Goal: Transaction & Acquisition: Obtain resource

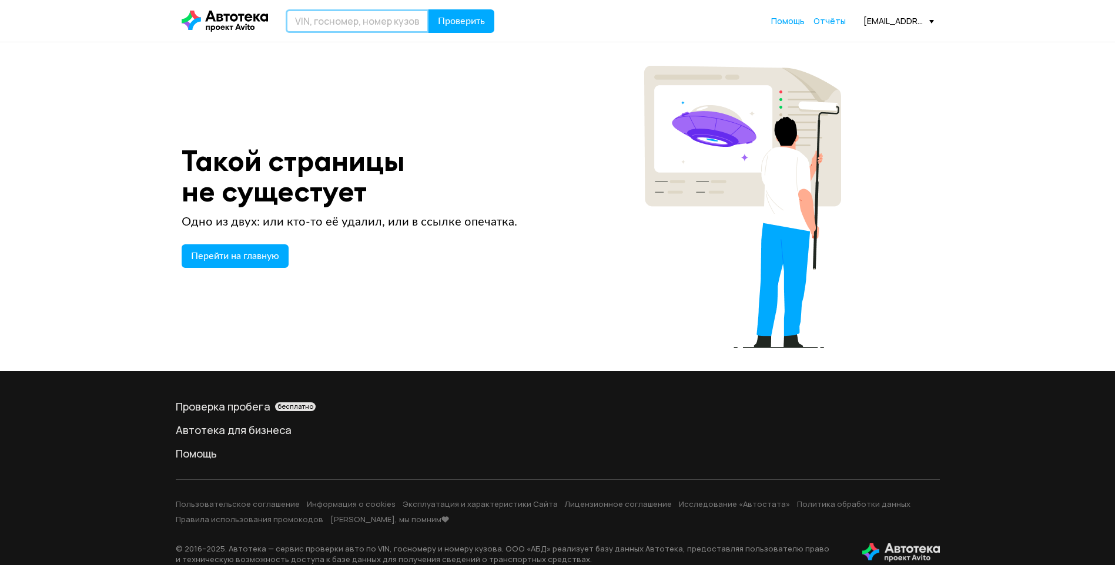
click at [406, 21] on input "text" at bounding box center [357, 21] width 143 height 24
paste input "[US_VEHICLE_IDENTIFICATION_NUMBER]"
type input "[US_VEHICLE_IDENTIFICATION_NUMBER]"
click at [444, 20] on span "Проверить" at bounding box center [461, 20] width 47 height 9
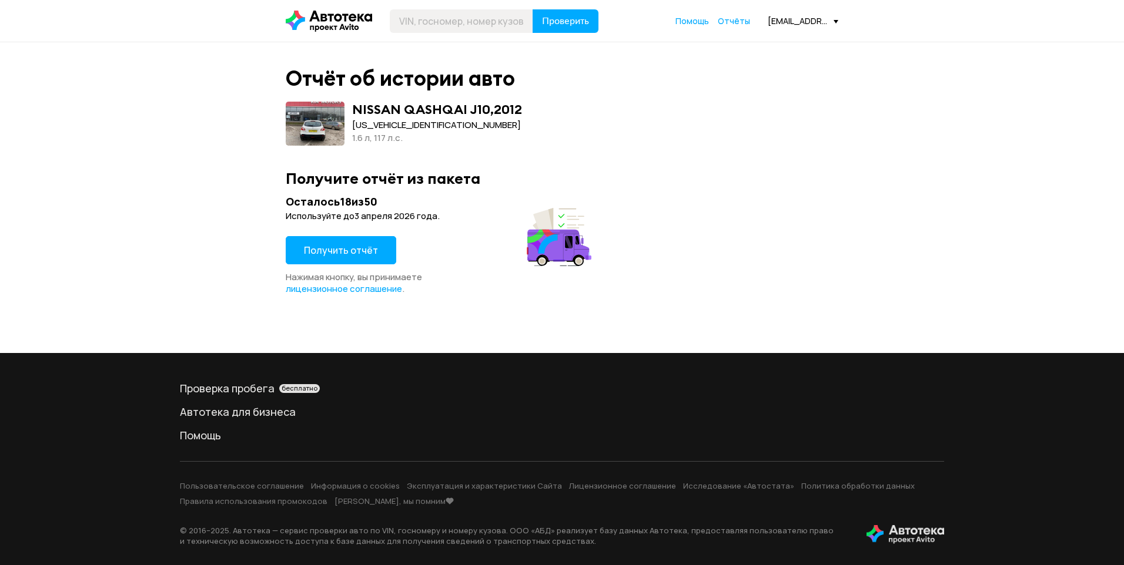
click at [327, 257] on button "Получить отчёт" at bounding box center [341, 250] width 111 height 28
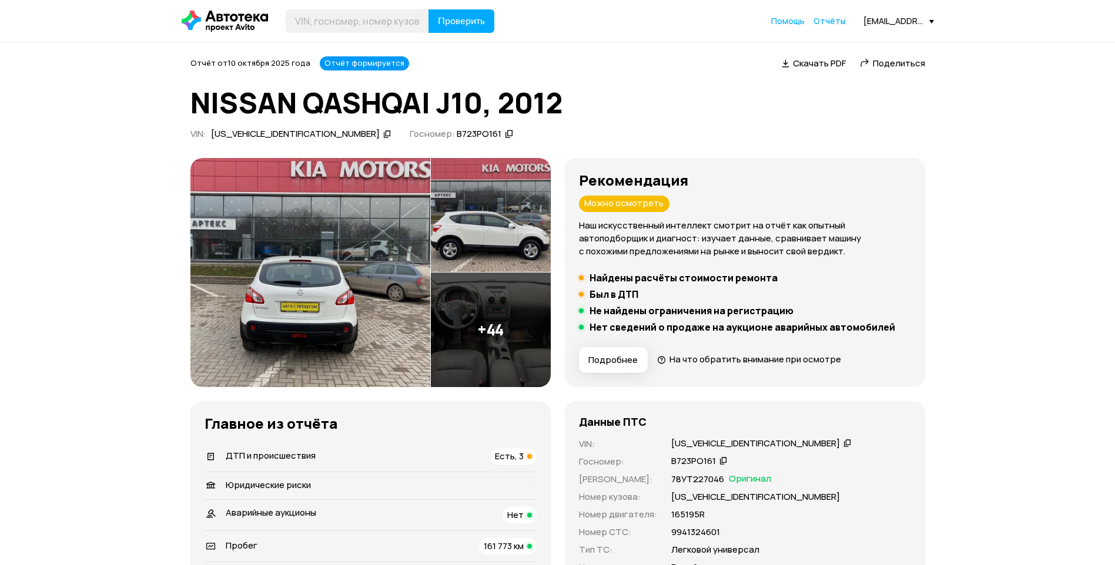
click at [833, 60] on span "Скачать PDF" at bounding box center [819, 63] width 53 height 12
click at [749, 313] on h5 "Не найдены ограничения на регистрацию" at bounding box center [692, 311] width 204 height 12
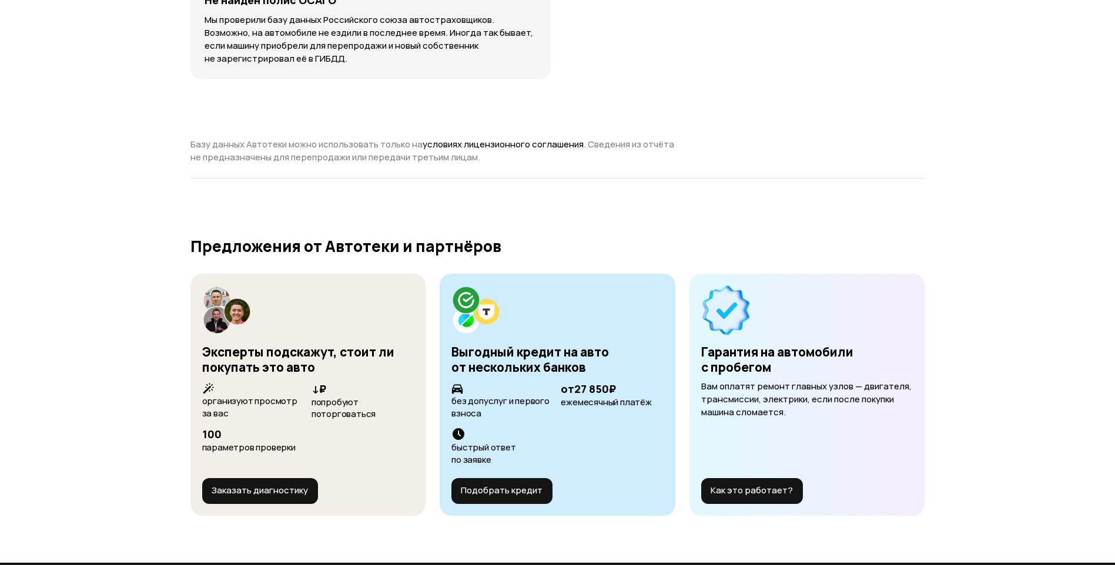
scroll to position [4761, 0]
